Goal: Task Accomplishment & Management: Use online tool/utility

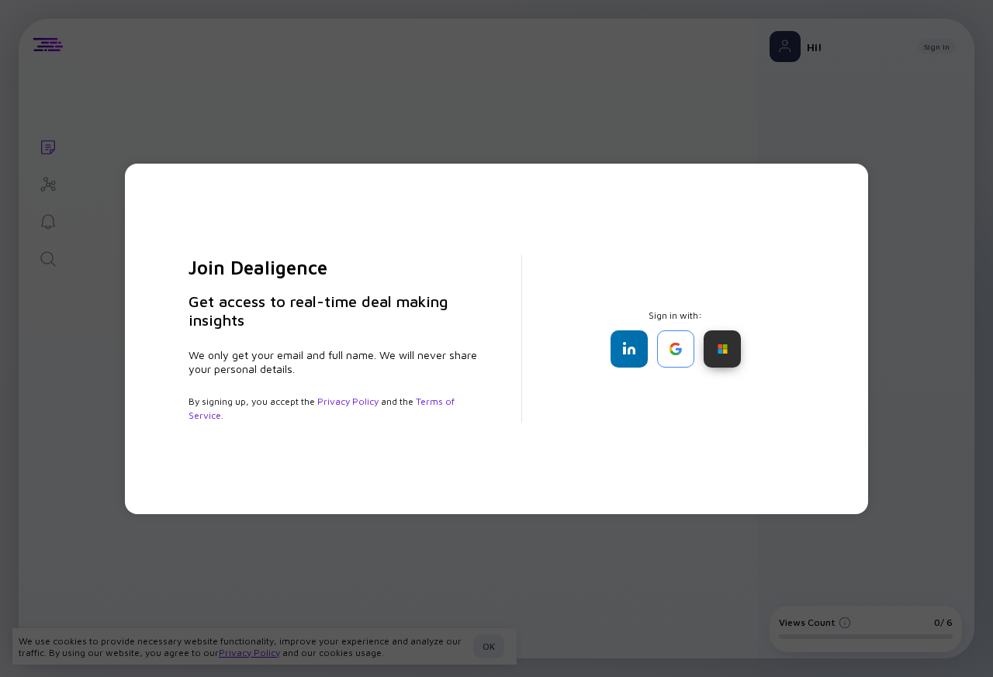
click at [721, 357] on div at bounding box center [721, 348] width 37 height 37
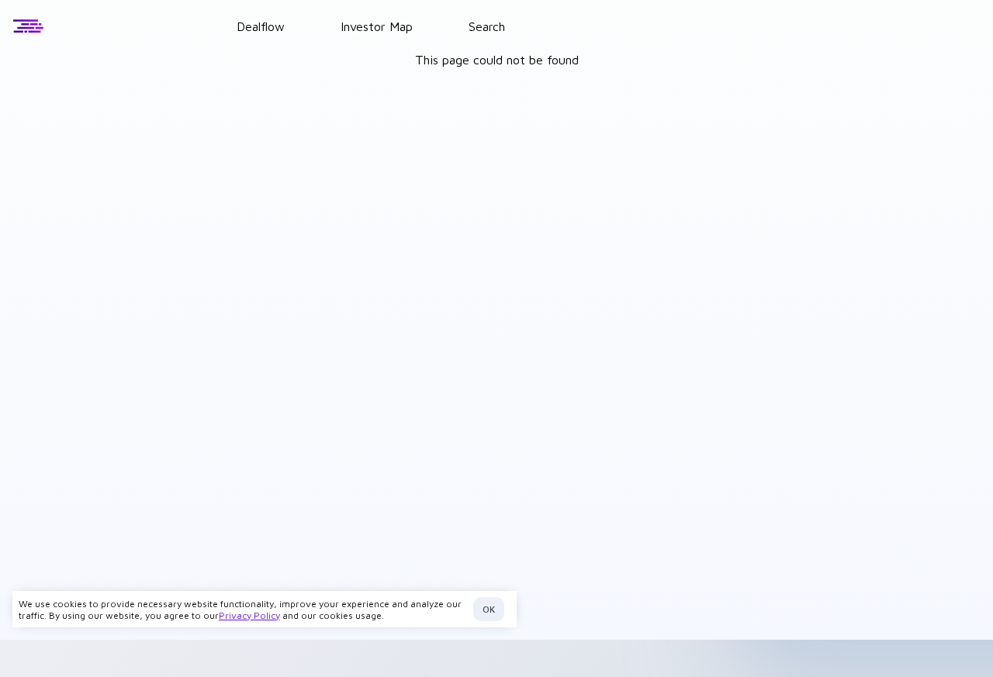
click at [707, 47] on header "Dealflow Investor Map Search" at bounding box center [496, 26] width 993 height 53
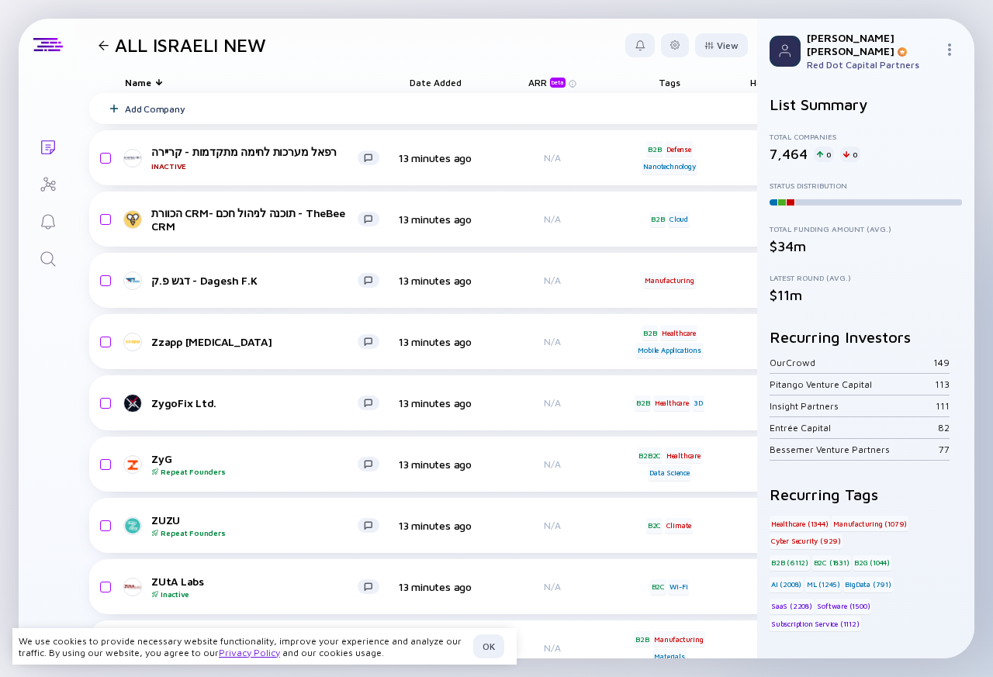
click at [919, 631] on div at bounding box center [865, 662] width 192 height 62
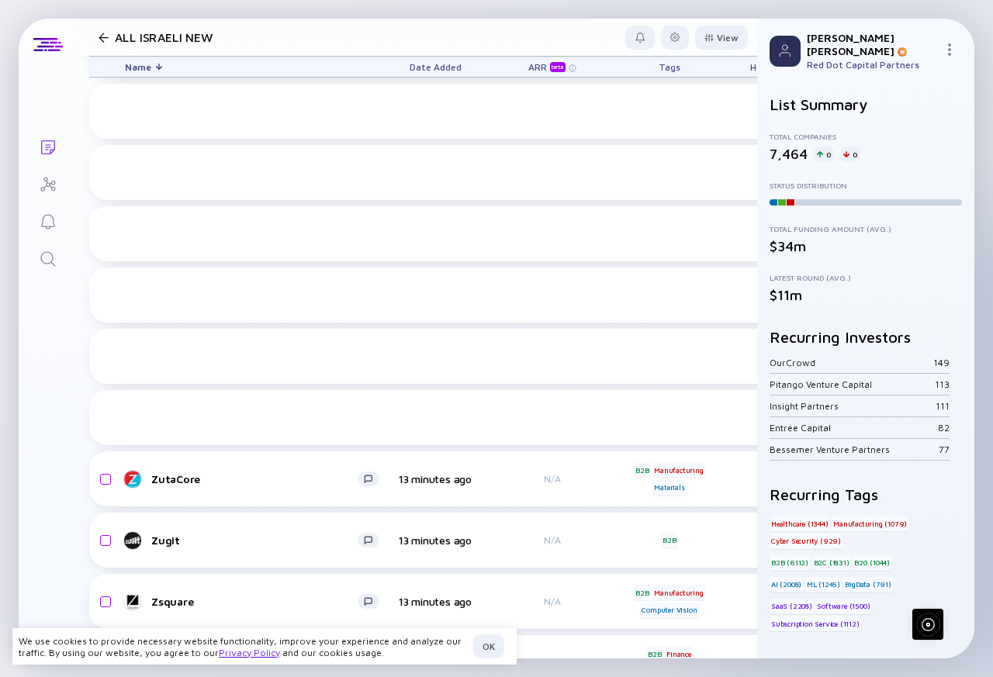
scroll to position [651, 0]
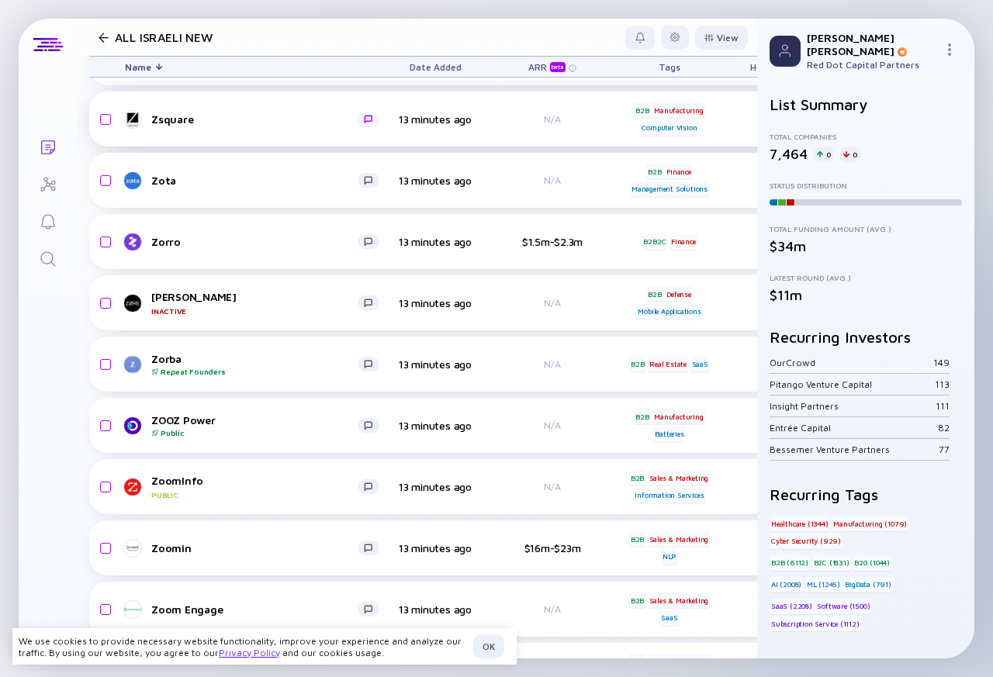
click at [371, 116] on div at bounding box center [368, 119] width 9 height 9
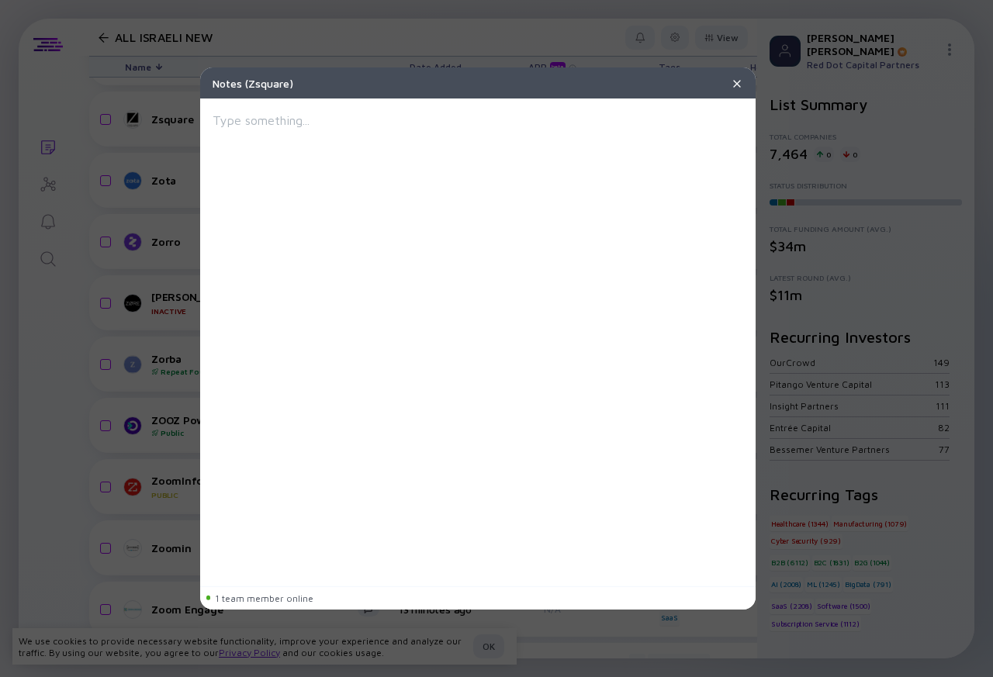
click at [656, 39] on div "Notes ( Zsquare ) 1 team member online" at bounding box center [496, 338] width 993 height 677
click at [719, 82] on div "Notes ( Zsquare )" at bounding box center [468, 83] width 513 height 13
click at [719, 84] on div "Notes ( Zsquare )" at bounding box center [468, 83] width 513 height 13
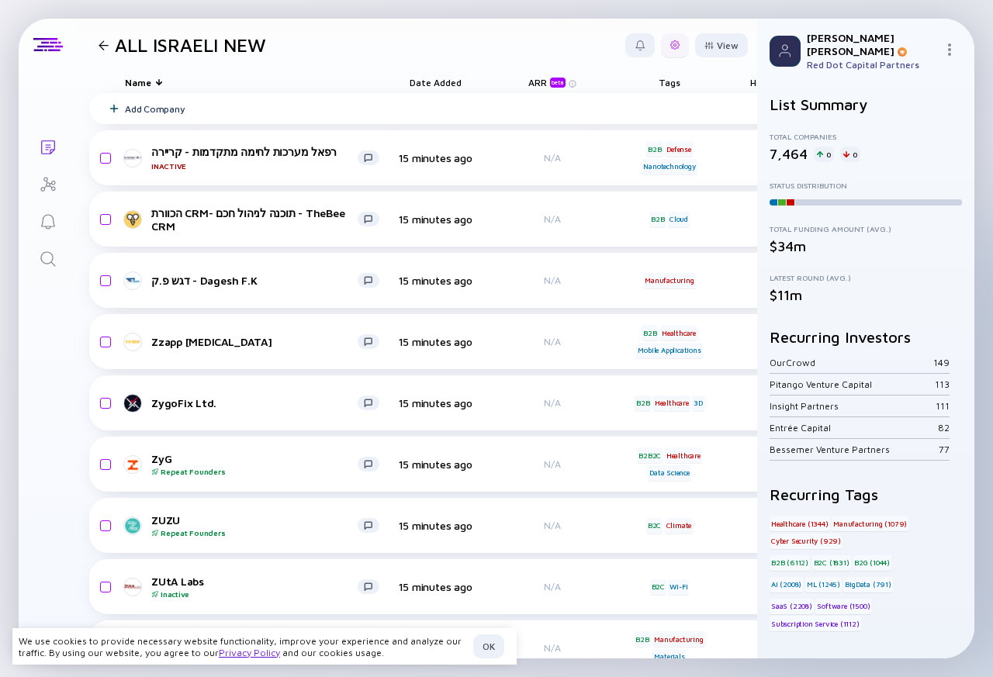
click at [661, 45] on div at bounding box center [675, 45] width 28 height 24
click at [584, 77] on div "Export" at bounding box center [627, 76] width 97 height 31
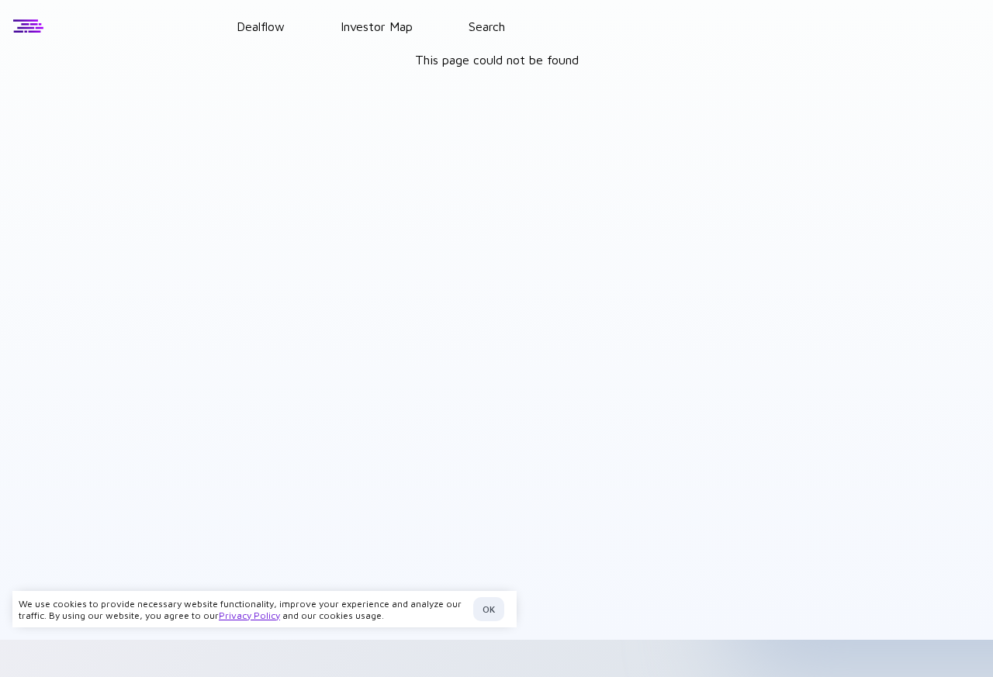
click at [486, 640] on div "Lists Dealflow Investor Map Search This page could not be found [PERSON_NAME] R…" at bounding box center [496, 320] width 993 height 640
